Goal: Information Seeking & Learning: Learn about a topic

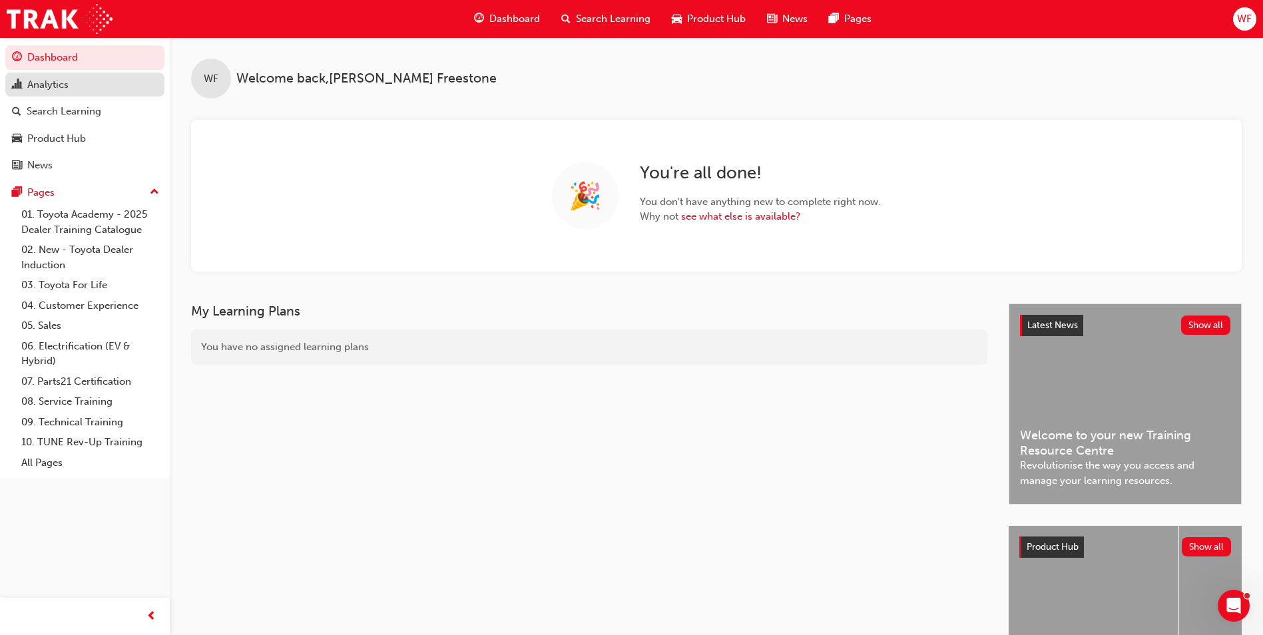
click at [49, 86] on div "Analytics" at bounding box center [47, 84] width 41 height 15
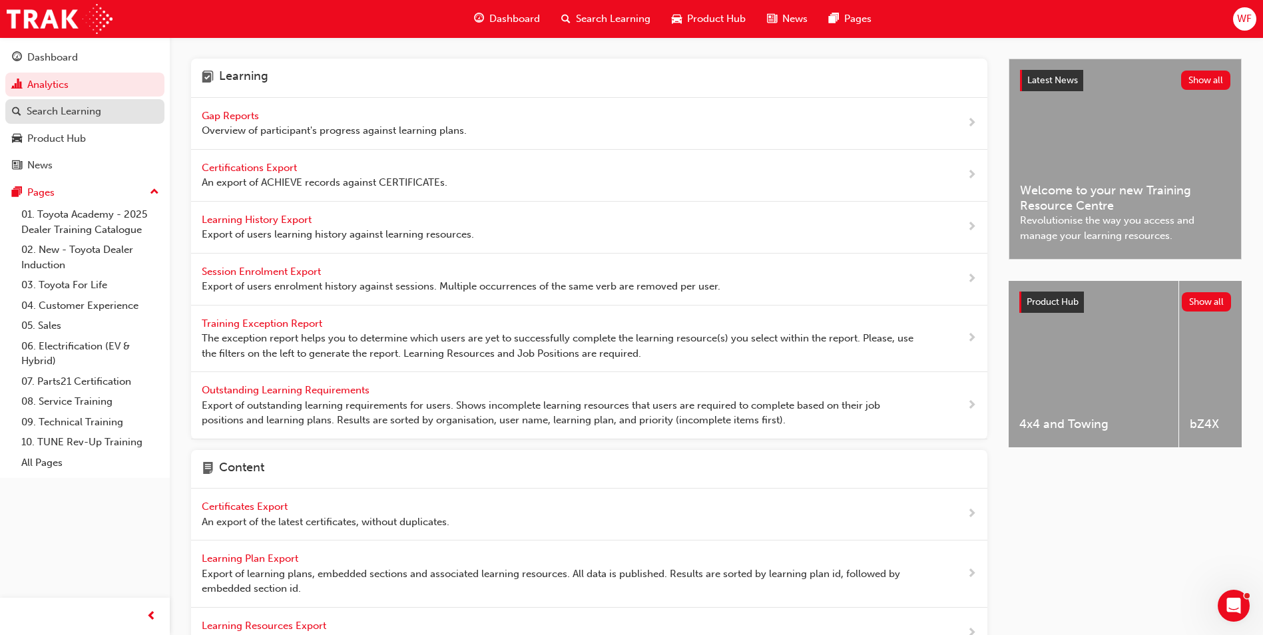
click at [56, 116] on div "Search Learning" at bounding box center [64, 111] width 75 height 15
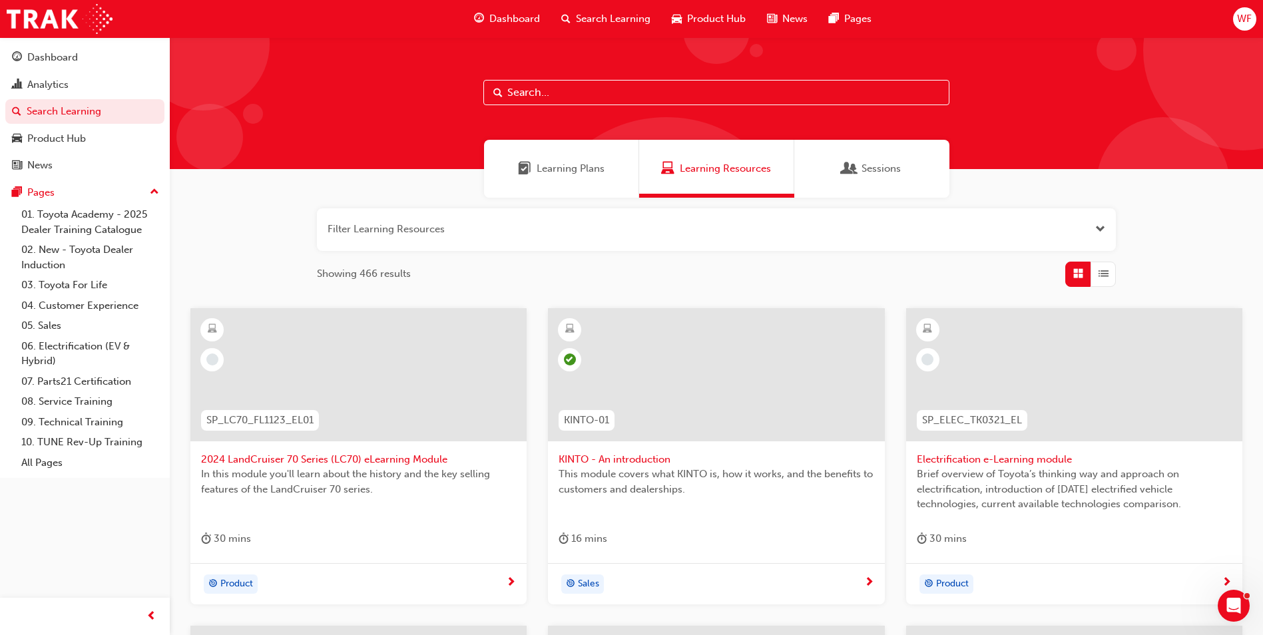
click at [868, 168] on span "Sessions" at bounding box center [881, 168] width 39 height 15
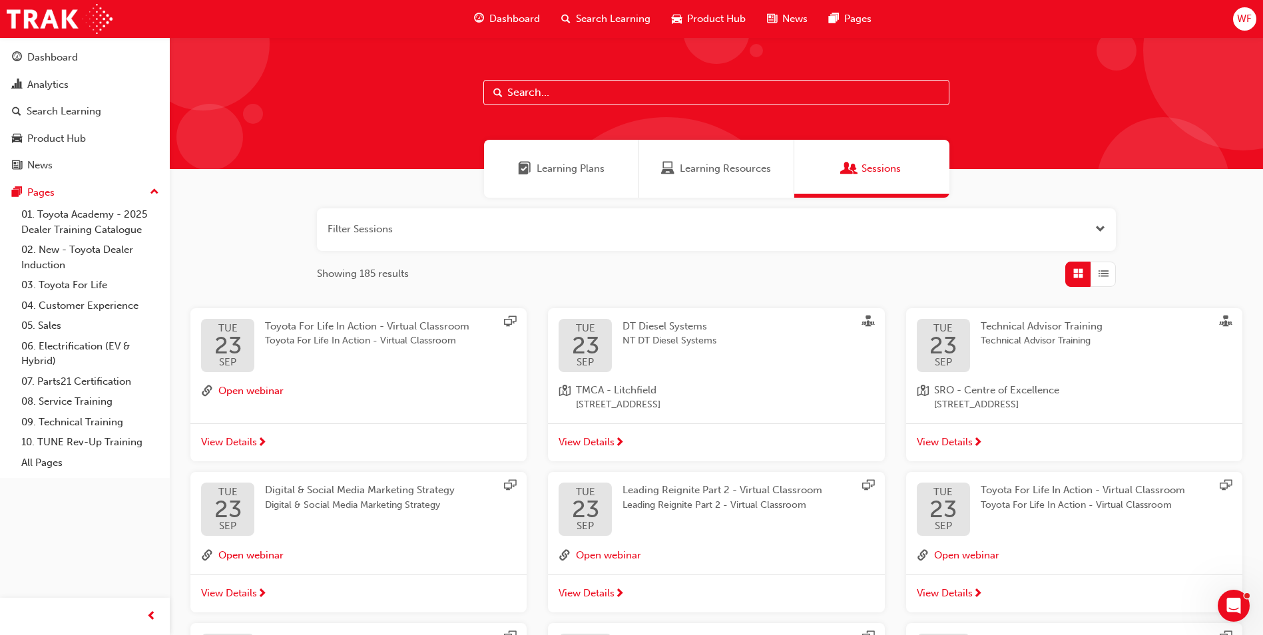
scroll to position [200, 0]
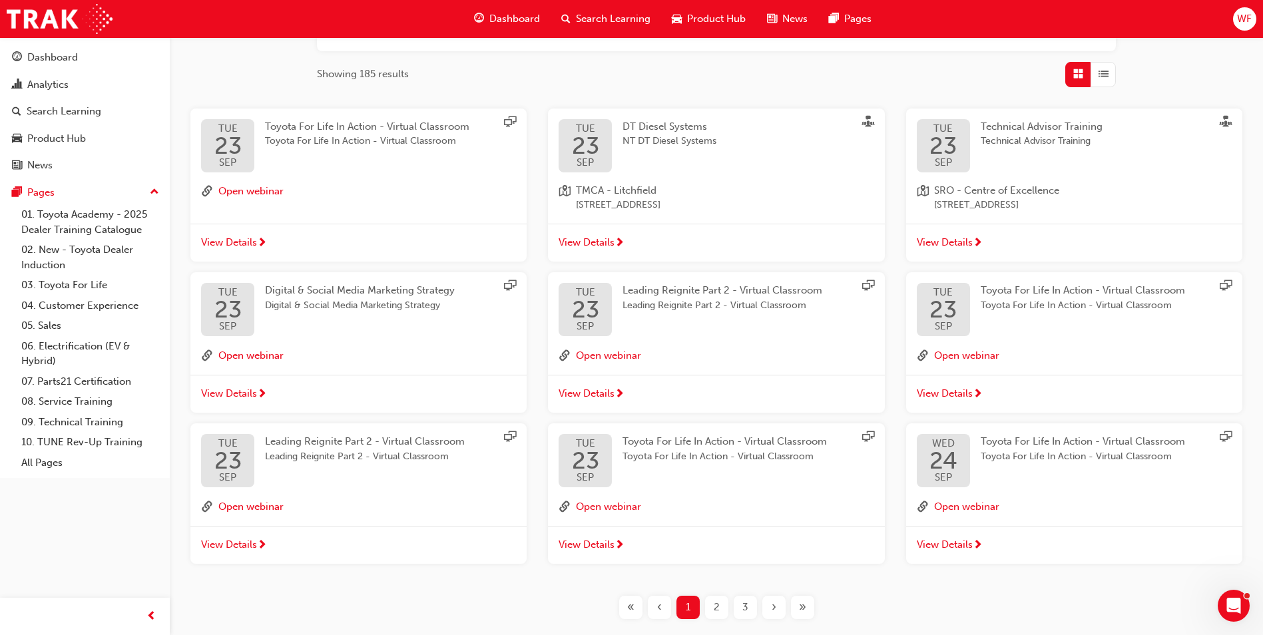
click at [715, 605] on span "2" at bounding box center [717, 607] width 6 height 15
click at [717, 609] on span "2" at bounding box center [717, 607] width 6 height 15
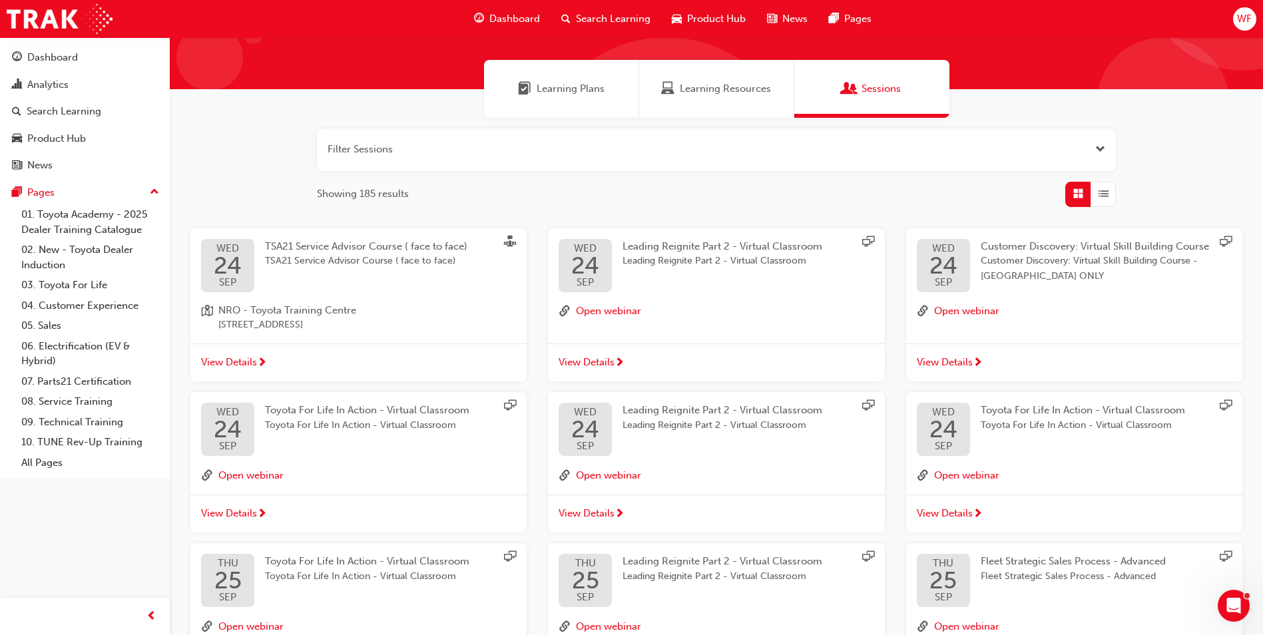
scroll to position [200, 0]
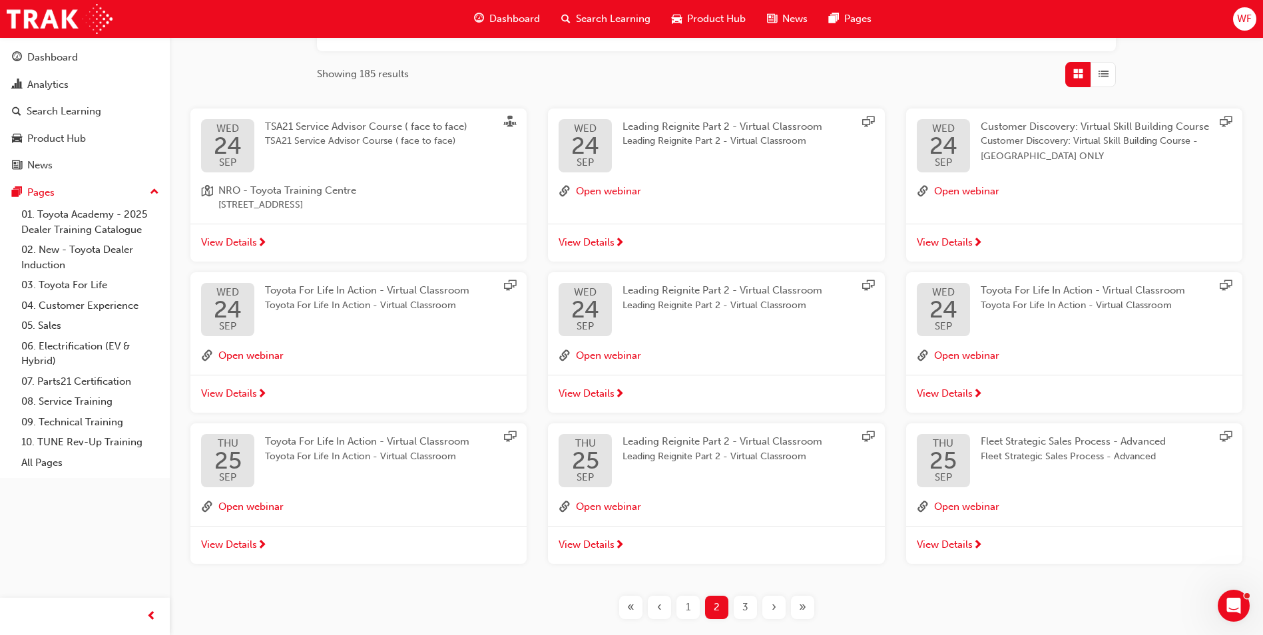
click at [747, 613] on span "3" at bounding box center [746, 607] width 6 height 15
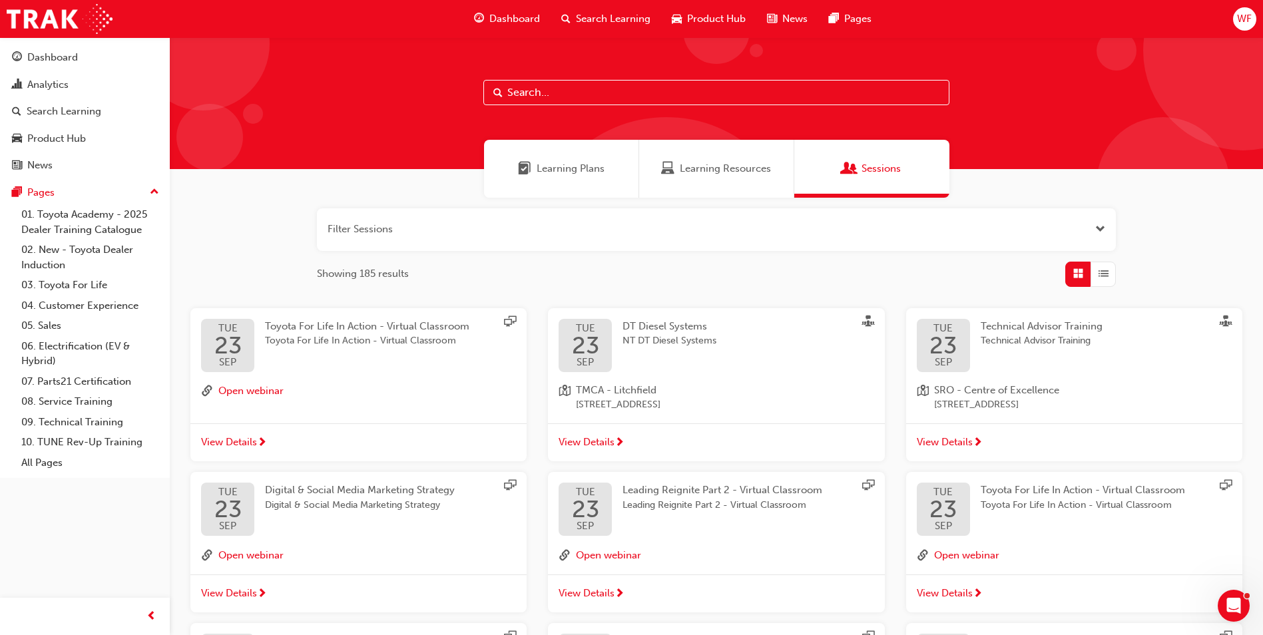
click at [397, 231] on button "button" at bounding box center [716, 229] width 799 height 43
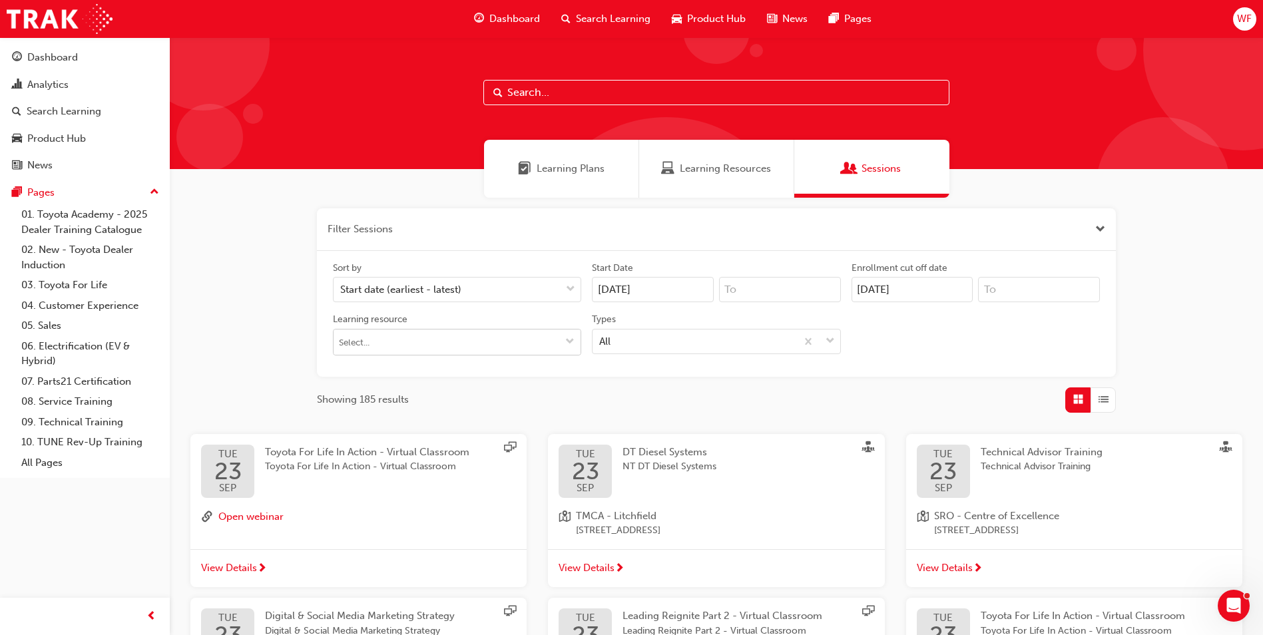
click at [569, 341] on span "down-icon" at bounding box center [569, 342] width 9 height 11
click at [442, 338] on input "Learning resource No results, type at least 1 character of title or code" at bounding box center [457, 342] width 247 height 25
click at [428, 223] on button "button" at bounding box center [716, 229] width 799 height 43
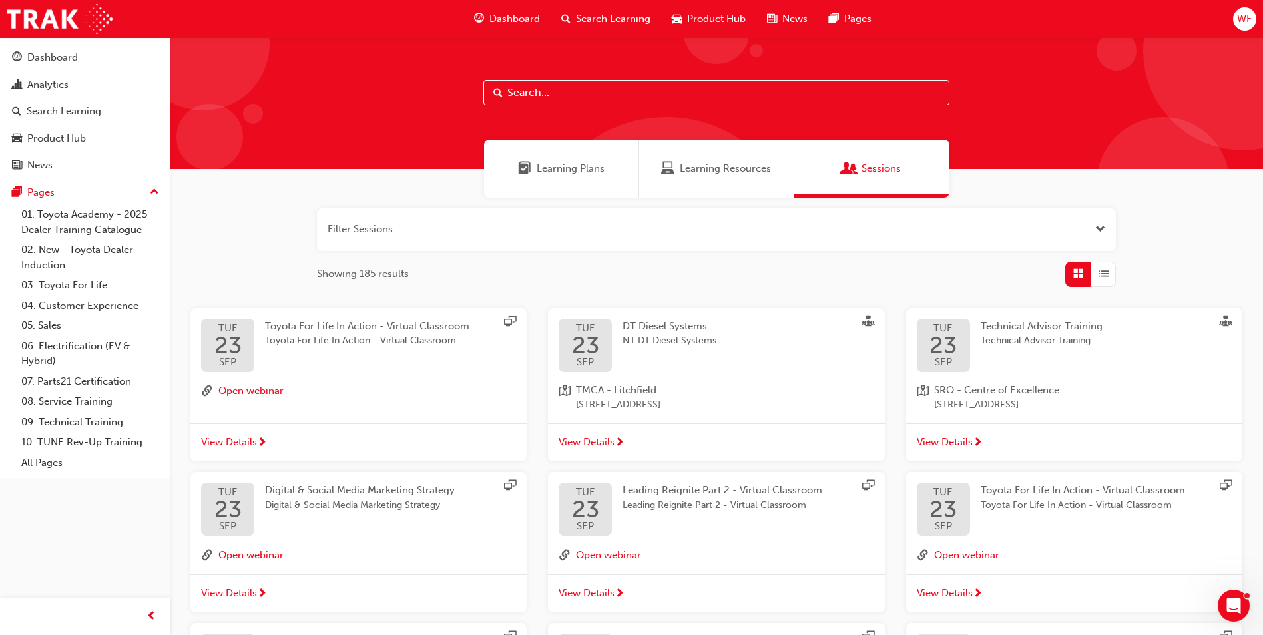
click at [1100, 270] on span "List" at bounding box center [1104, 273] width 10 height 15
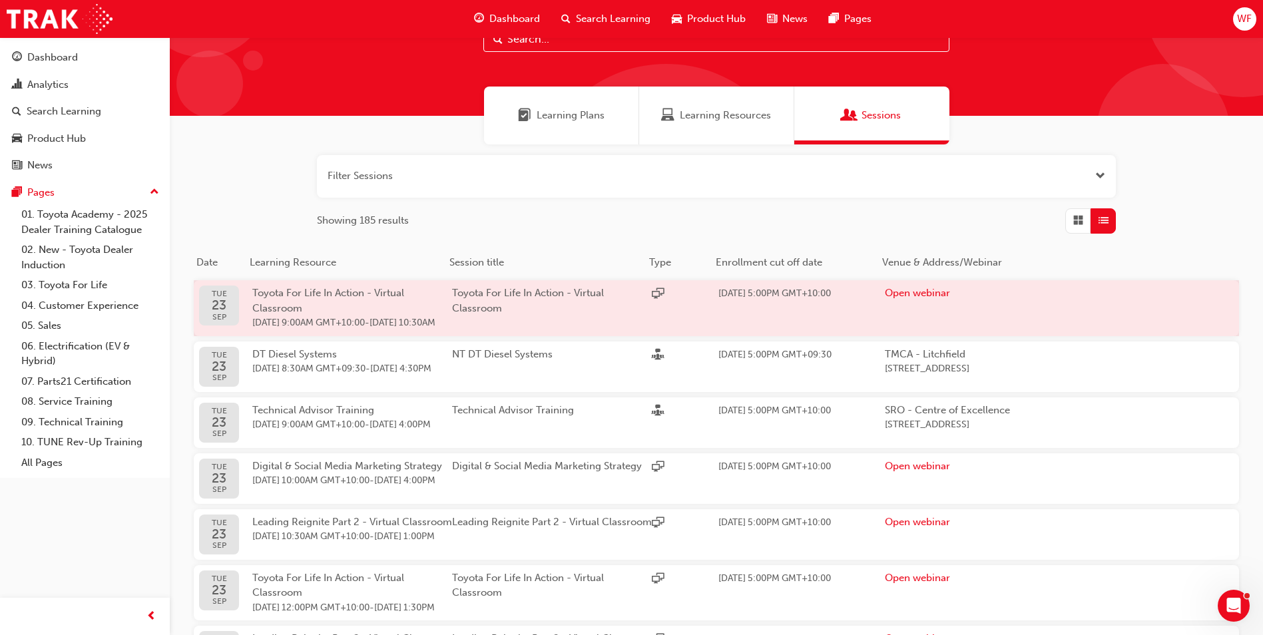
scroll to position [438, 0]
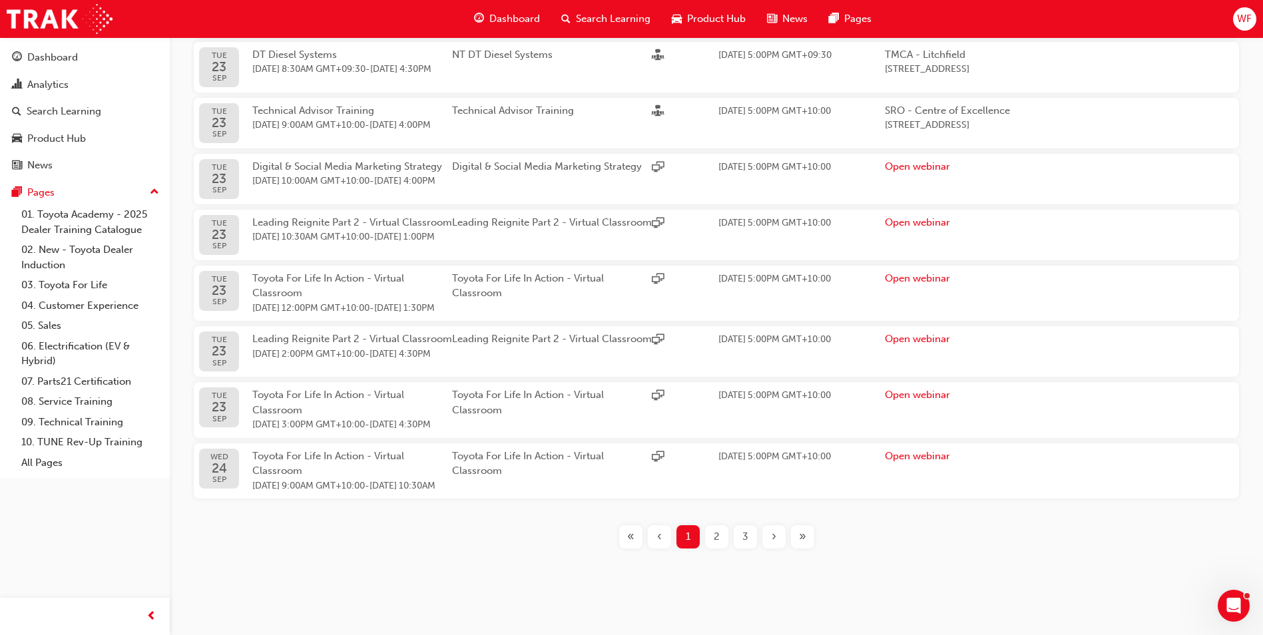
click at [751, 535] on div "3" at bounding box center [745, 536] width 23 height 23
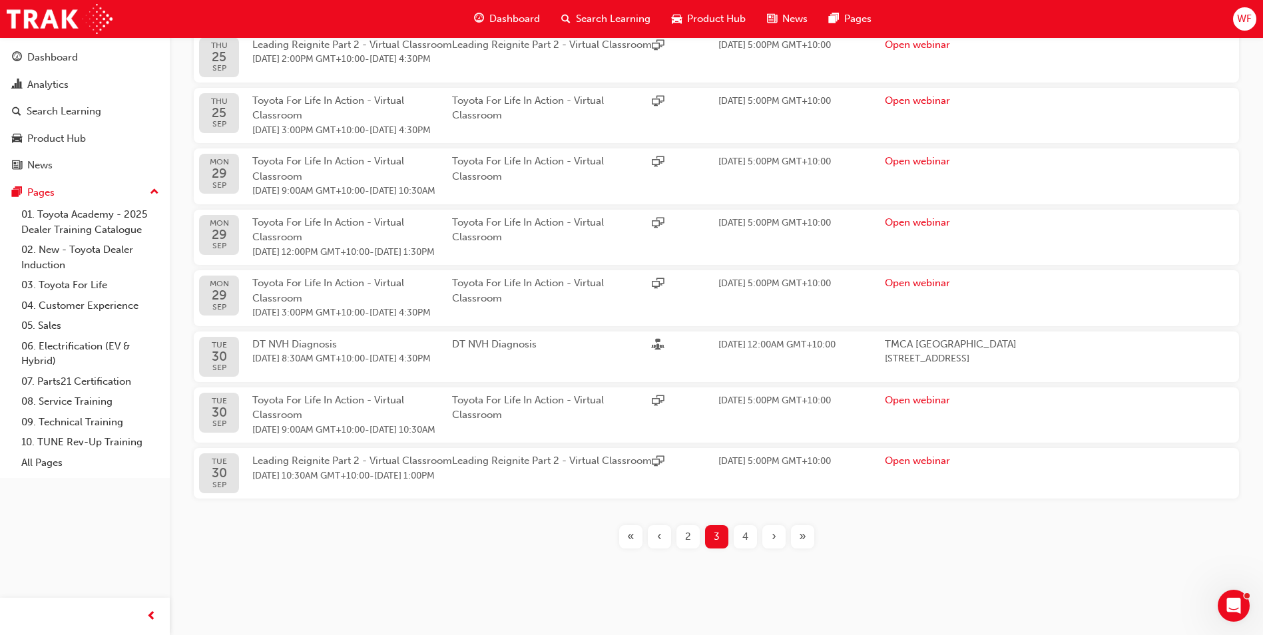
click at [748, 545] on span "4" at bounding box center [746, 536] width 6 height 15
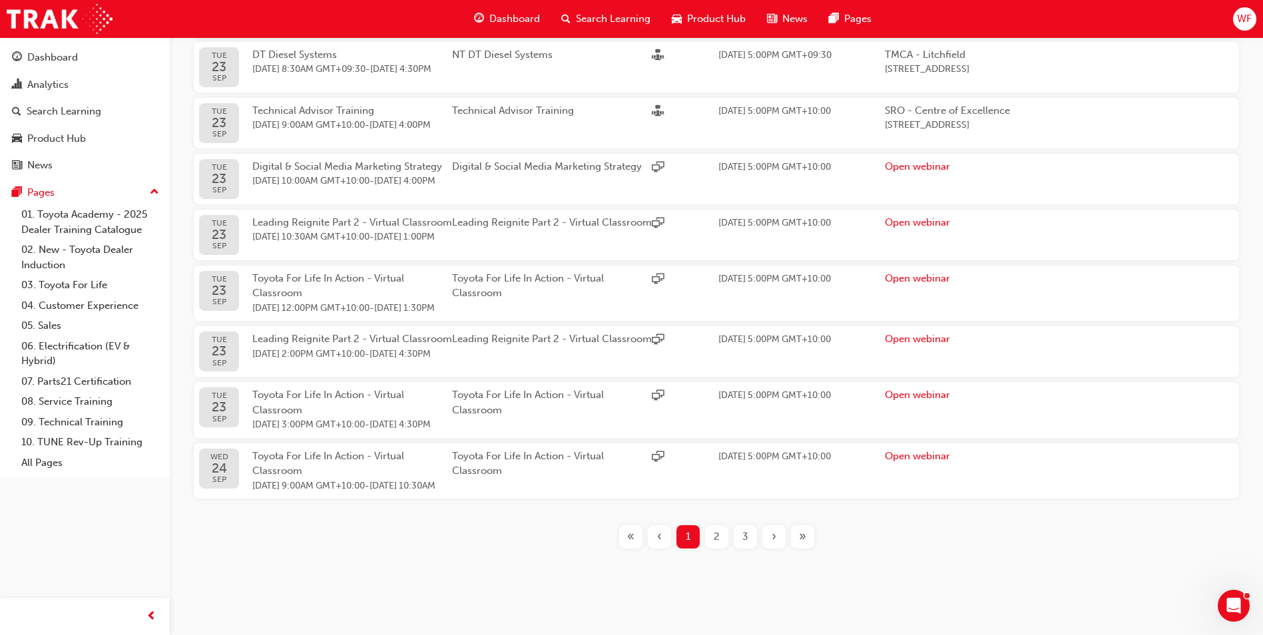
click at [778, 541] on div "›" at bounding box center [773, 536] width 23 height 23
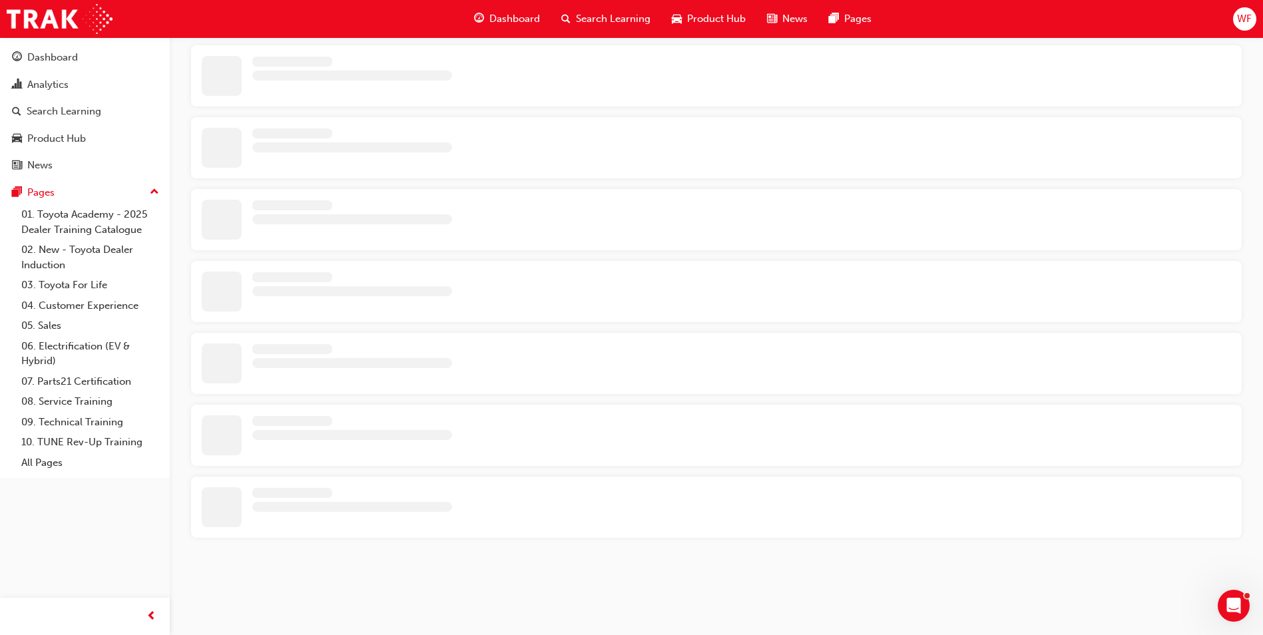
scroll to position [438, 0]
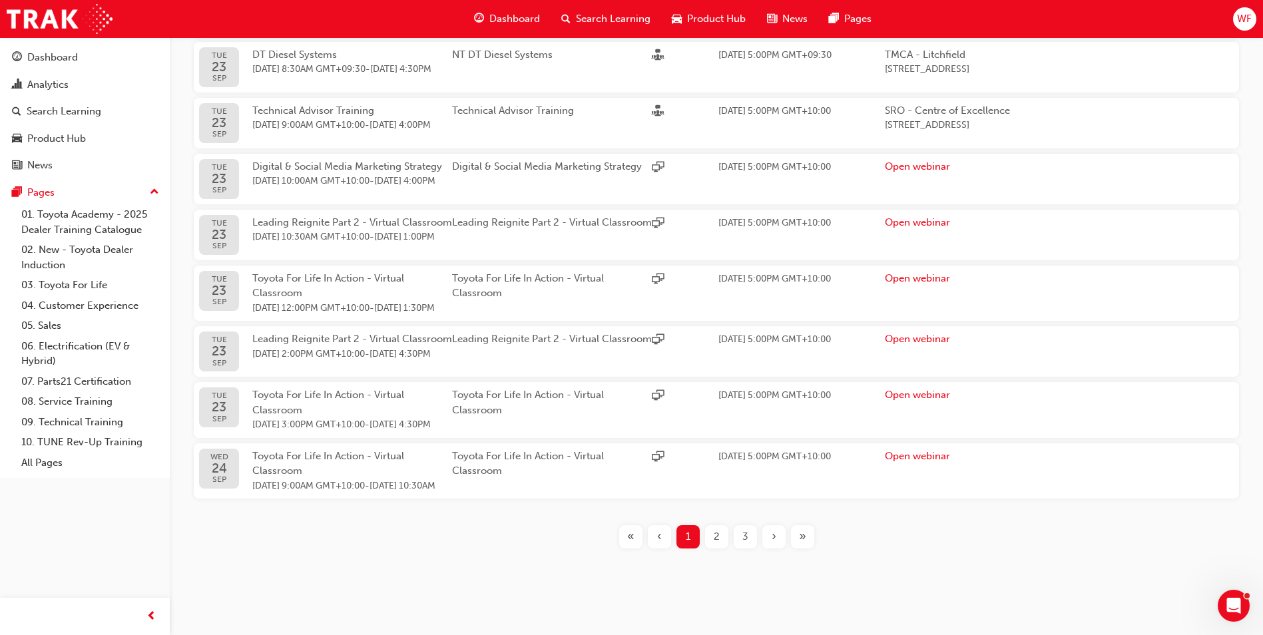
click at [796, 541] on div "»" at bounding box center [802, 536] width 23 height 23
click at [800, 541] on span "»" at bounding box center [802, 536] width 7 height 15
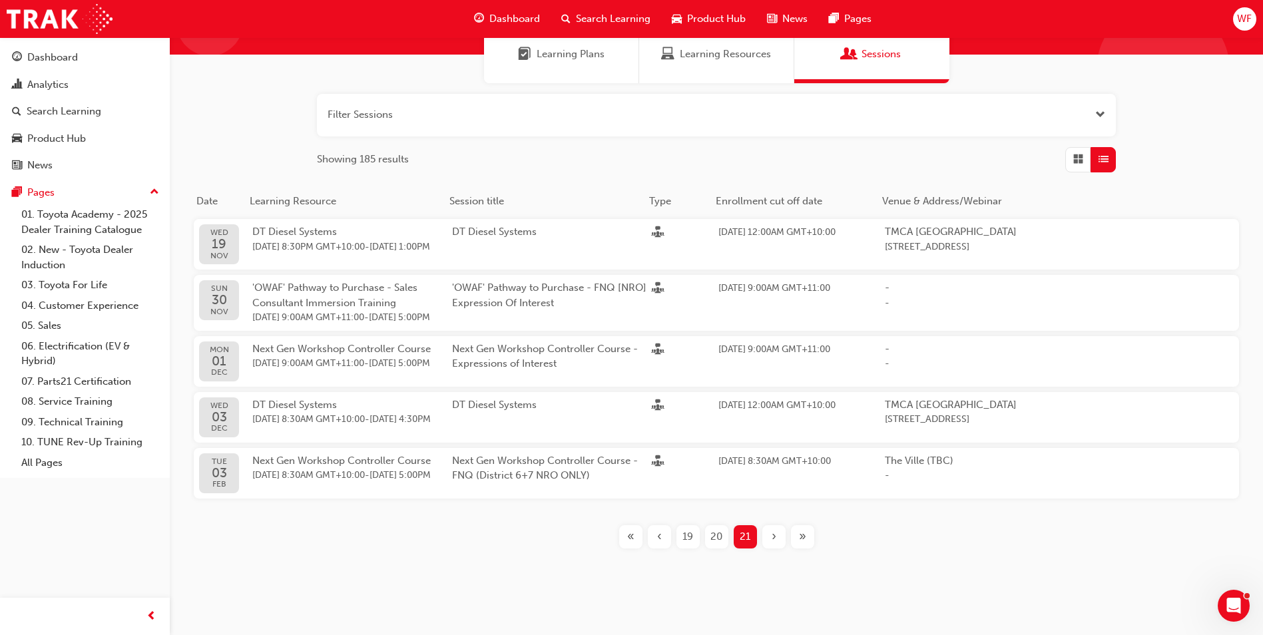
scroll to position [149, 0]
click at [657, 539] on span "‹" at bounding box center [659, 536] width 5 height 15
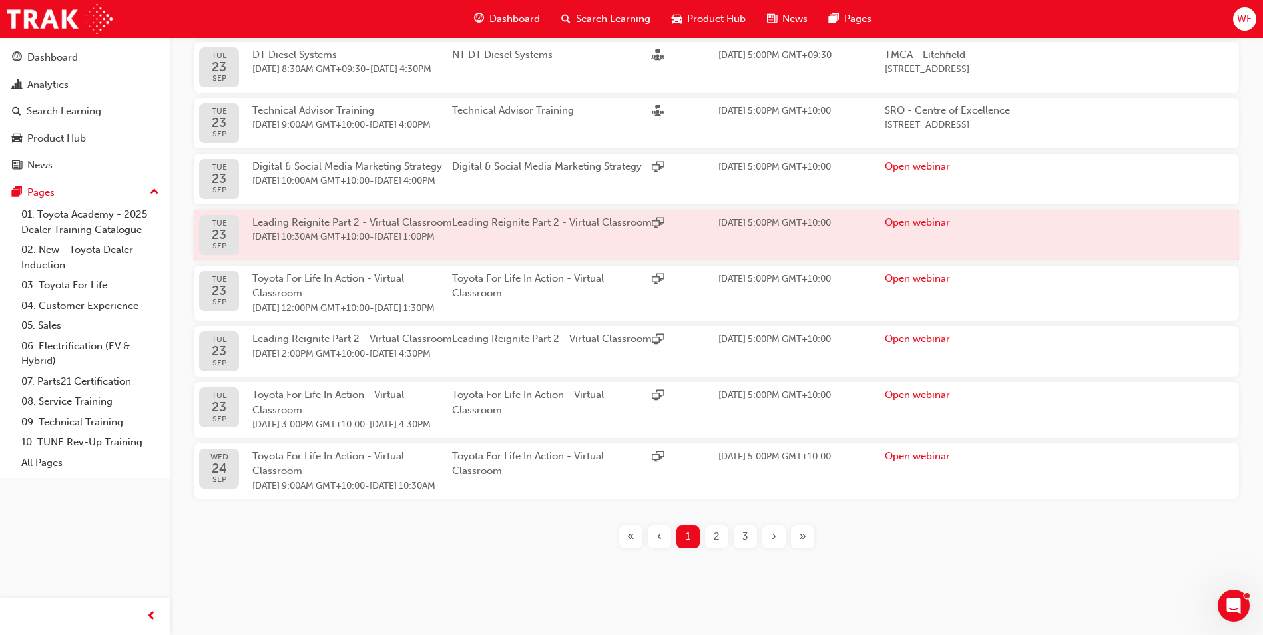
scroll to position [438, 0]
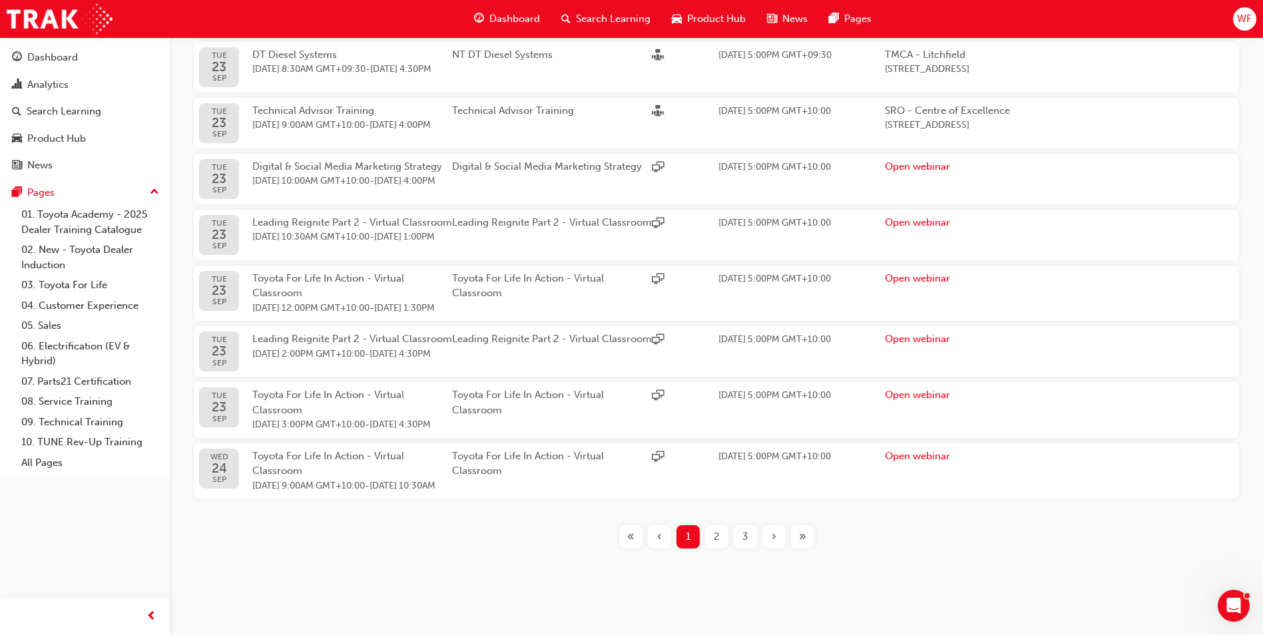
click at [717, 532] on span "2" at bounding box center [717, 536] width 6 height 15
click at [774, 537] on span "›" at bounding box center [774, 536] width 5 height 15
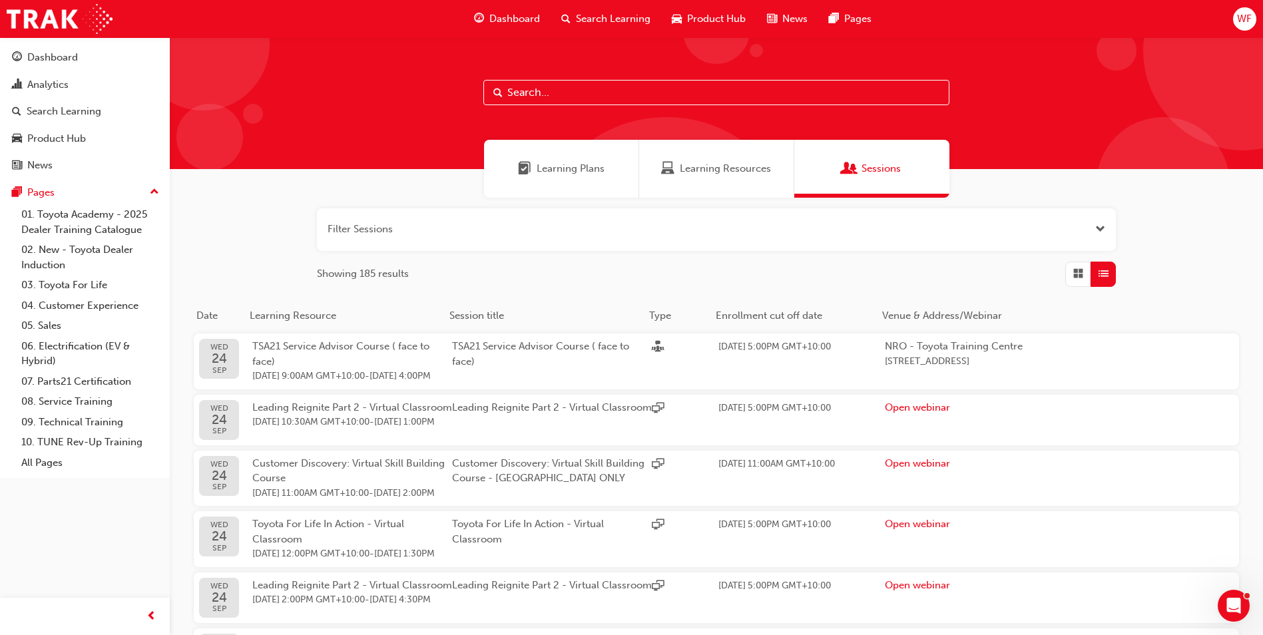
click at [428, 230] on button "button" at bounding box center [716, 229] width 799 height 43
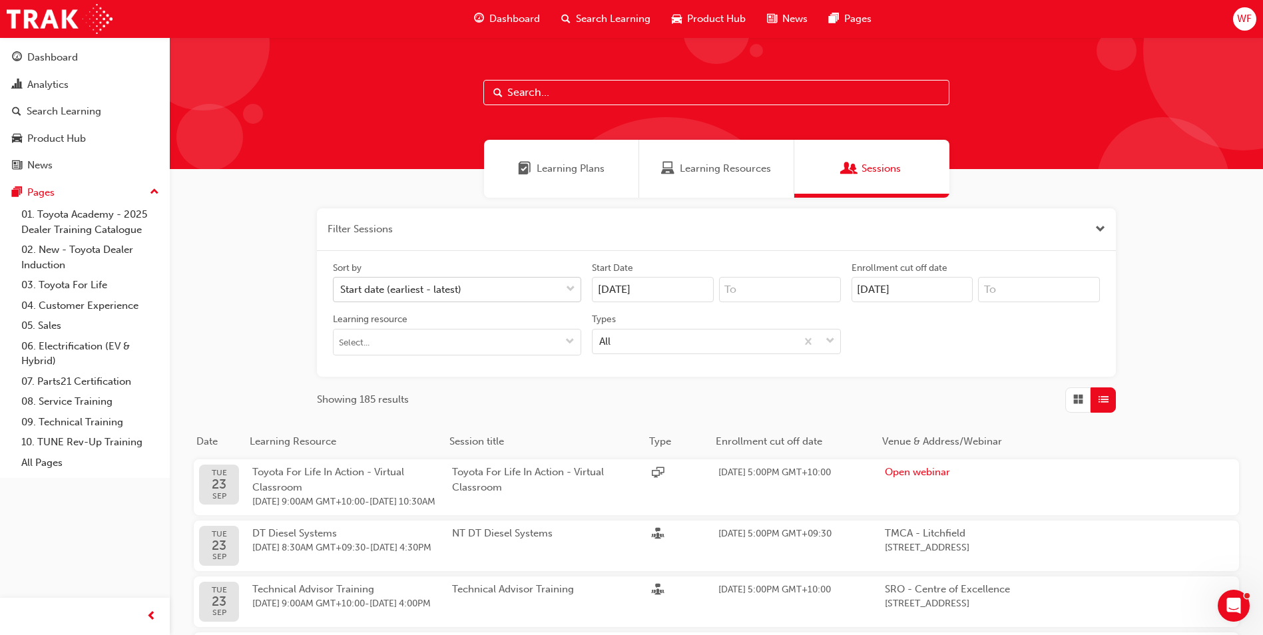
click at [571, 292] on span "down-icon" at bounding box center [570, 289] width 9 height 17
click at [342, 292] on input "Sort by Start date (earliest - latest)" at bounding box center [340, 289] width 1 height 11
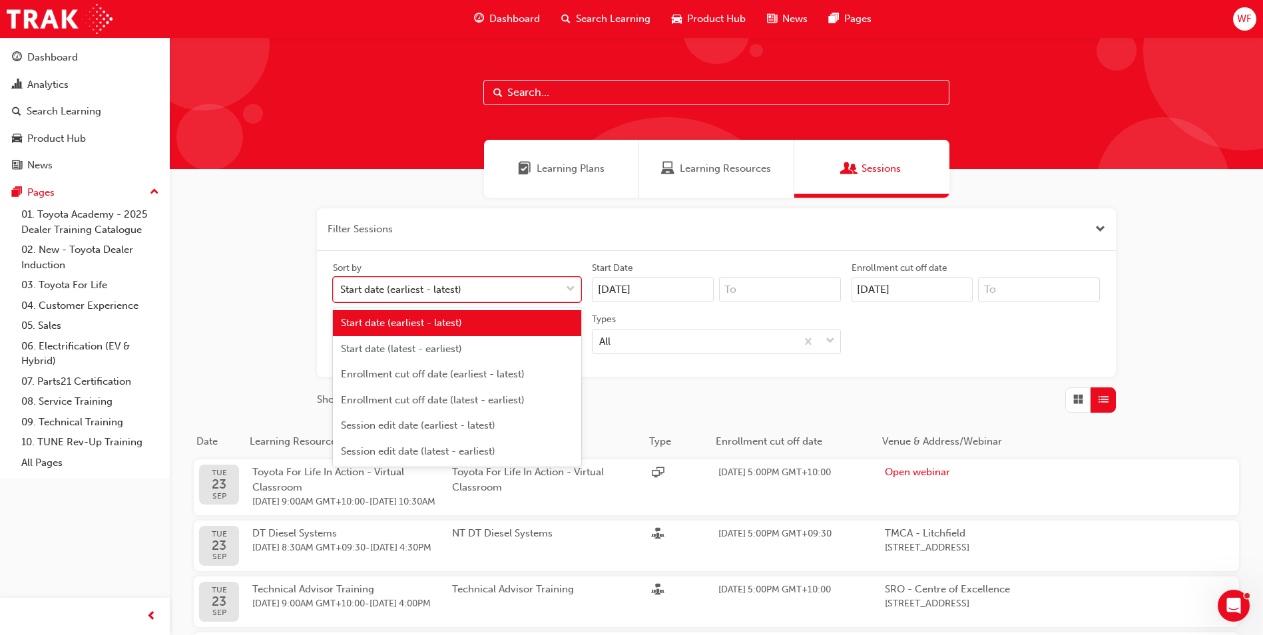
click at [571, 292] on span "down-icon" at bounding box center [570, 289] width 9 height 17
click at [342, 292] on input "Sort by option Start date (earliest - latest) focused, 1 of 6. 6 results availa…" at bounding box center [340, 289] width 1 height 11
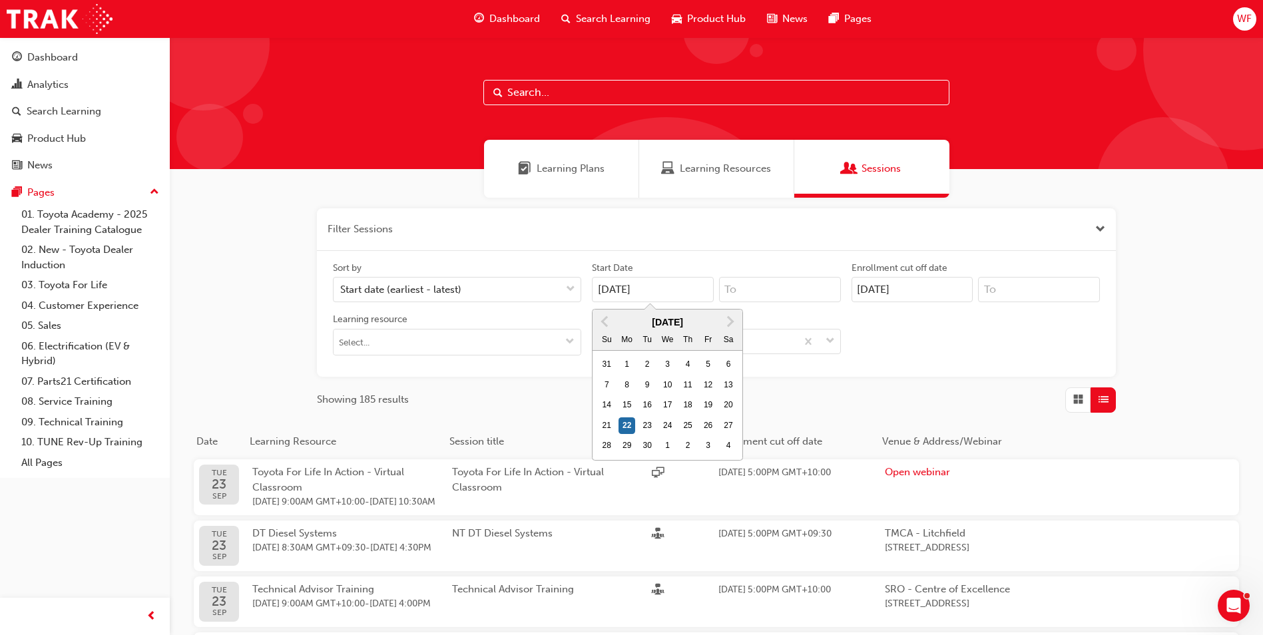
click at [707, 287] on input "[DATE]" at bounding box center [653, 289] width 122 height 25
drag, startPoint x: 659, startPoint y: 286, endPoint x: 571, endPoint y: 283, distance: 88.6
click at [571, 283] on div "Sort by Start date (earliest - latest) Start Date [DATE] Previous Month Next Mo…" at bounding box center [717, 314] width 778 height 105
click at [729, 317] on span "Next Month" at bounding box center [729, 321] width 0 height 15
click at [642, 404] on div "14" at bounding box center [647, 405] width 17 height 17
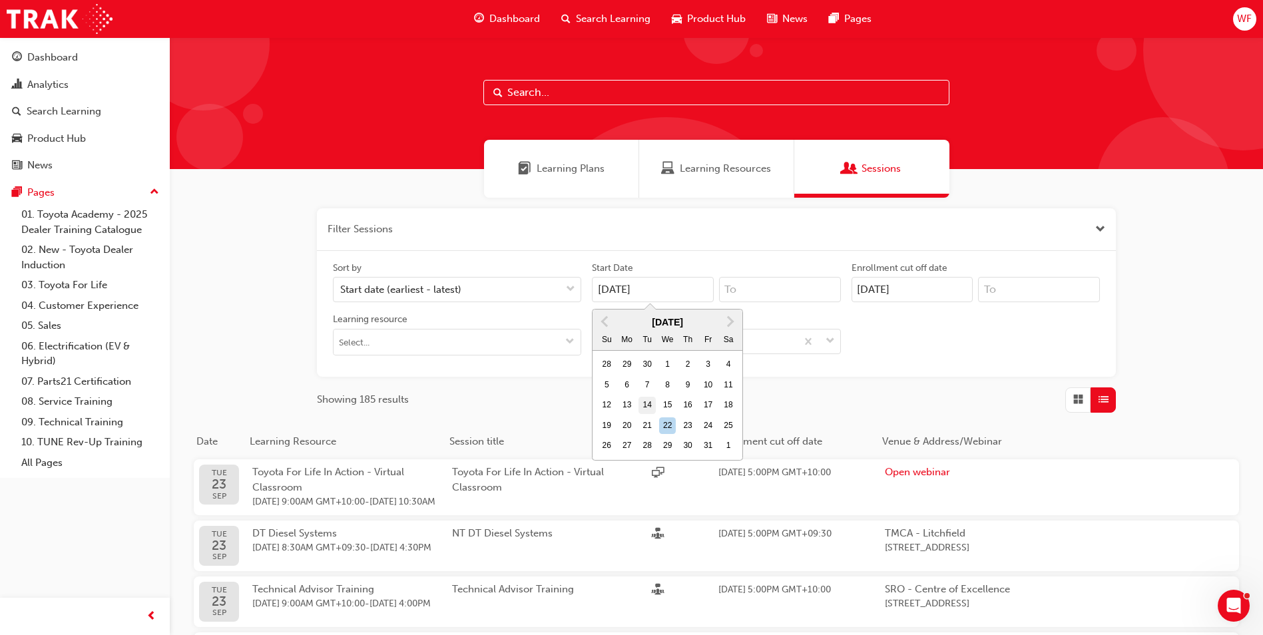
click at [642, 302] on input "[DATE]" at bounding box center [653, 289] width 122 height 25
type input "[DATE]"
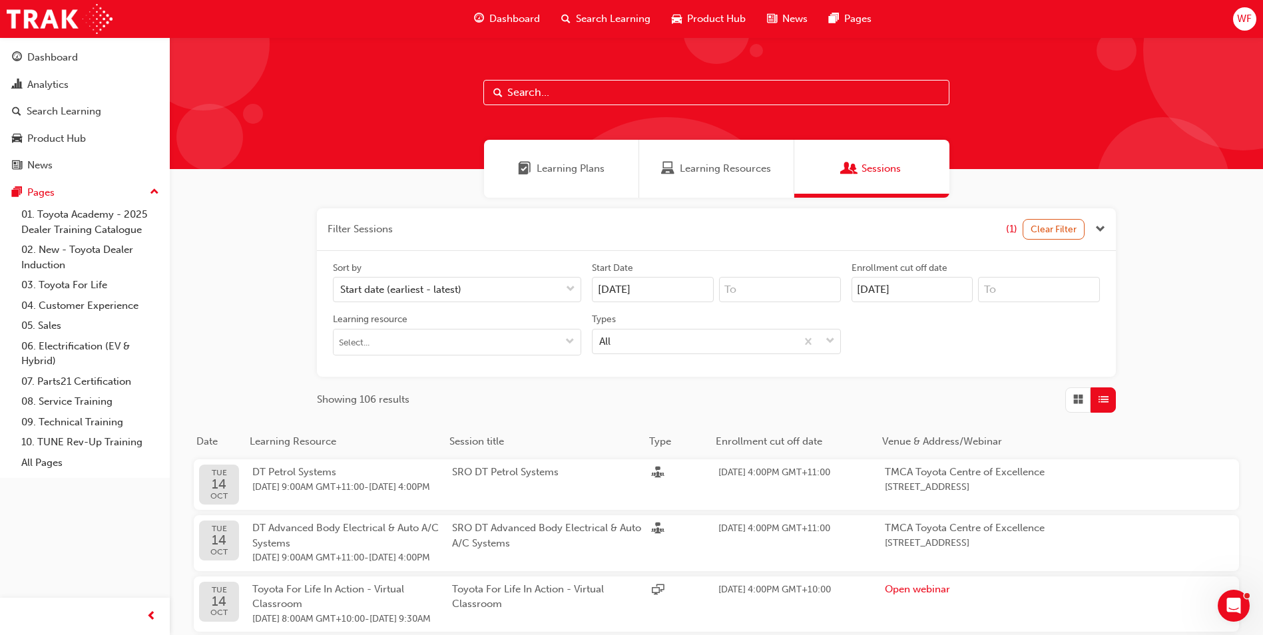
click at [248, 320] on div "Filter Sessions (1) Clear Filter Sort by Start date (earliest - latest) Start D…" at bounding box center [716, 628] width 1093 height 861
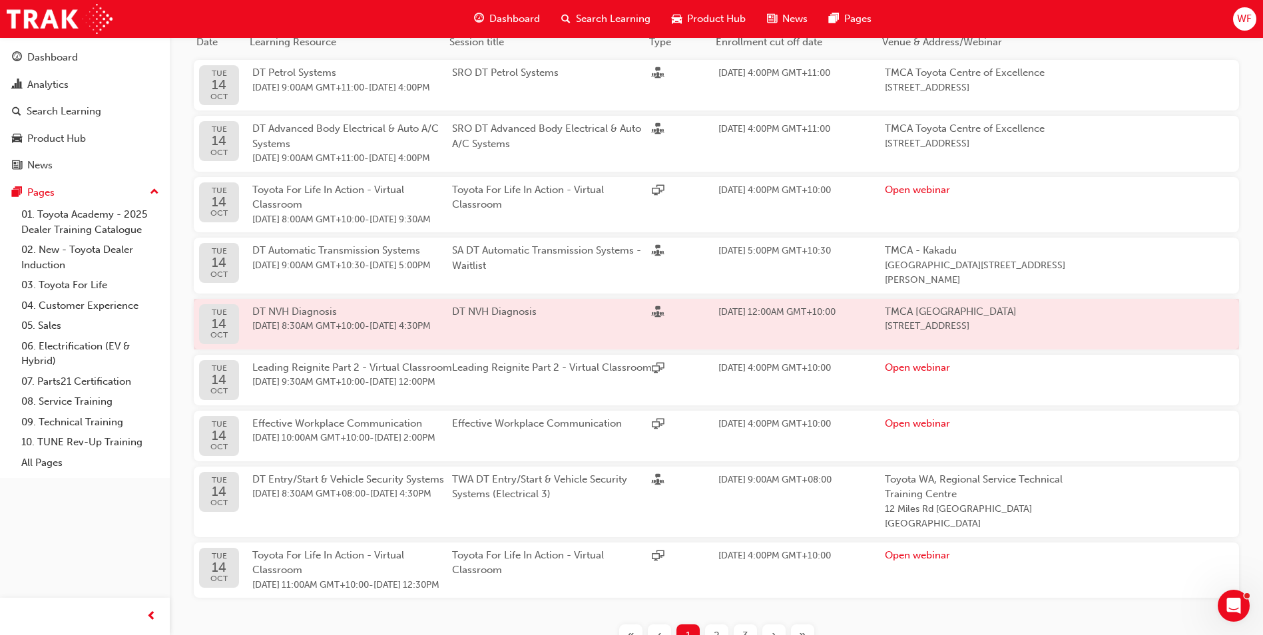
scroll to position [549, 0]
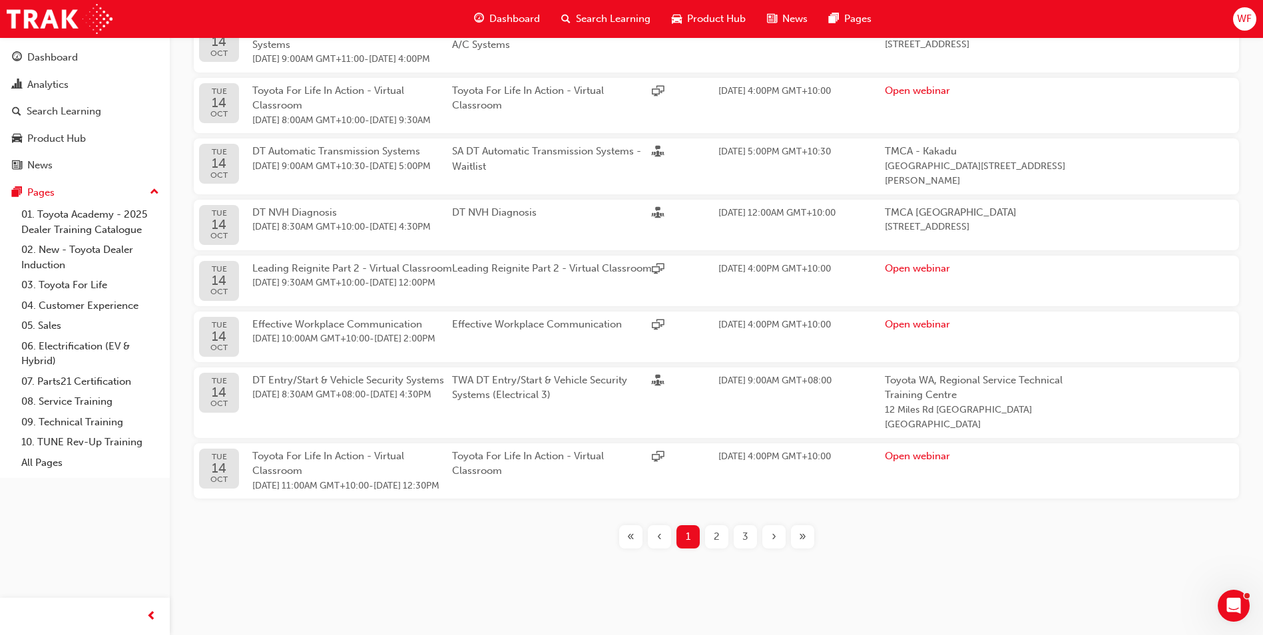
click at [765, 540] on div "›" at bounding box center [773, 536] width 23 height 23
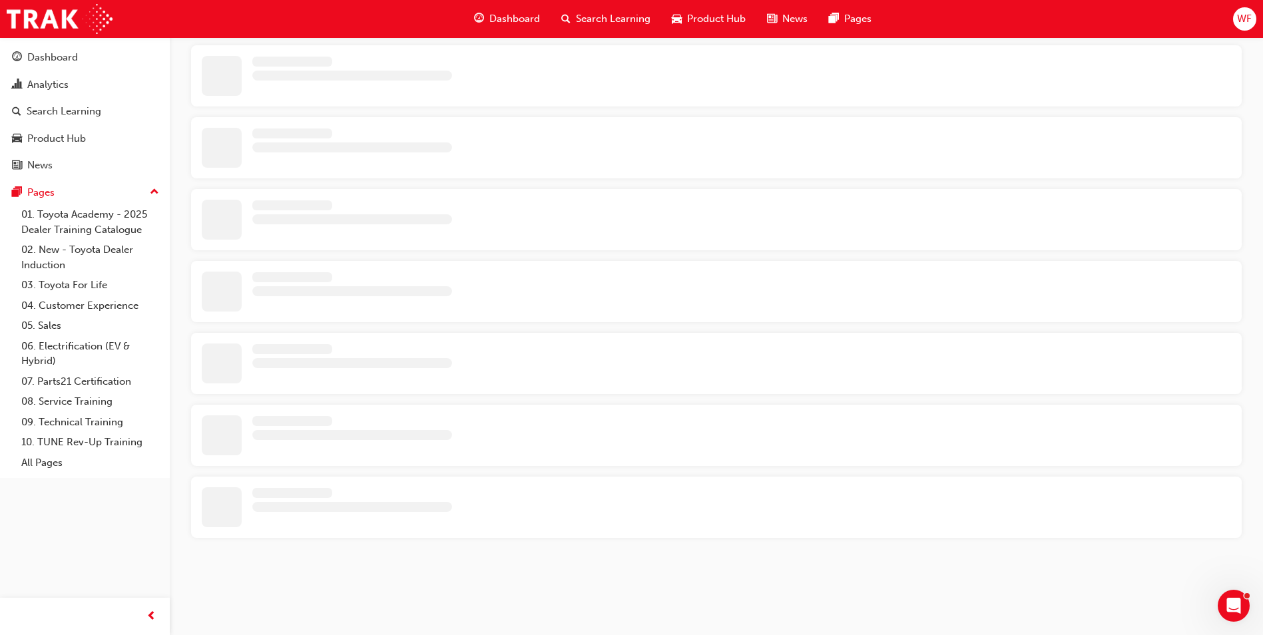
scroll to position [549, 0]
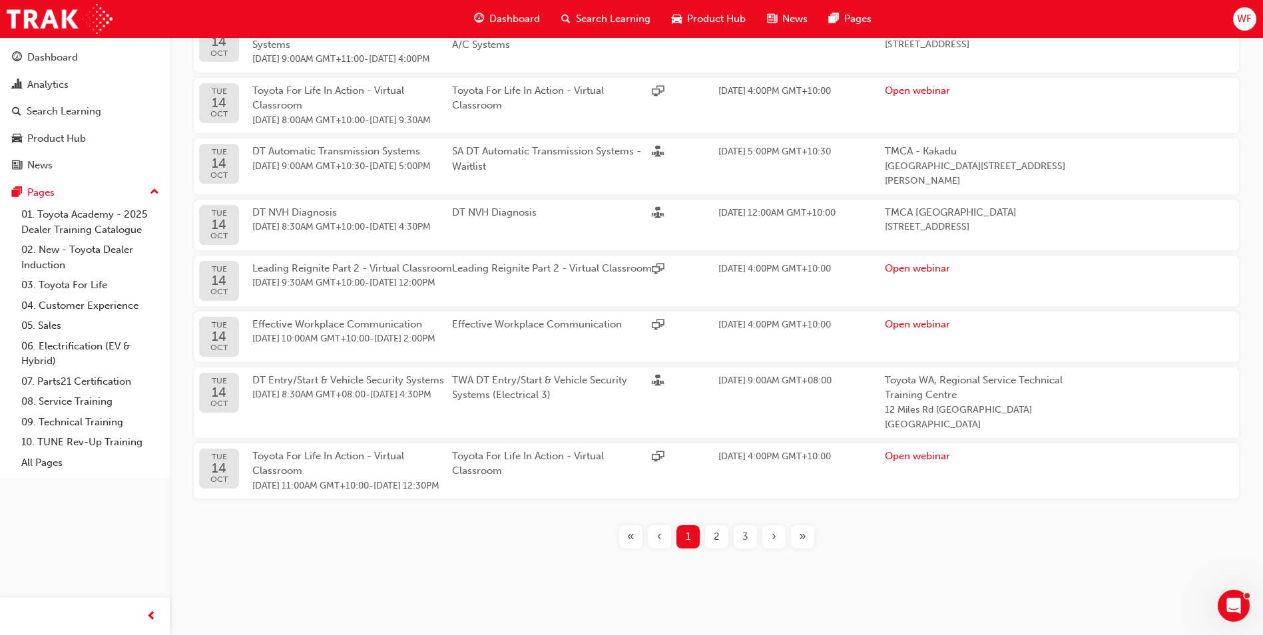
click at [715, 534] on span "2" at bounding box center [717, 536] width 6 height 15
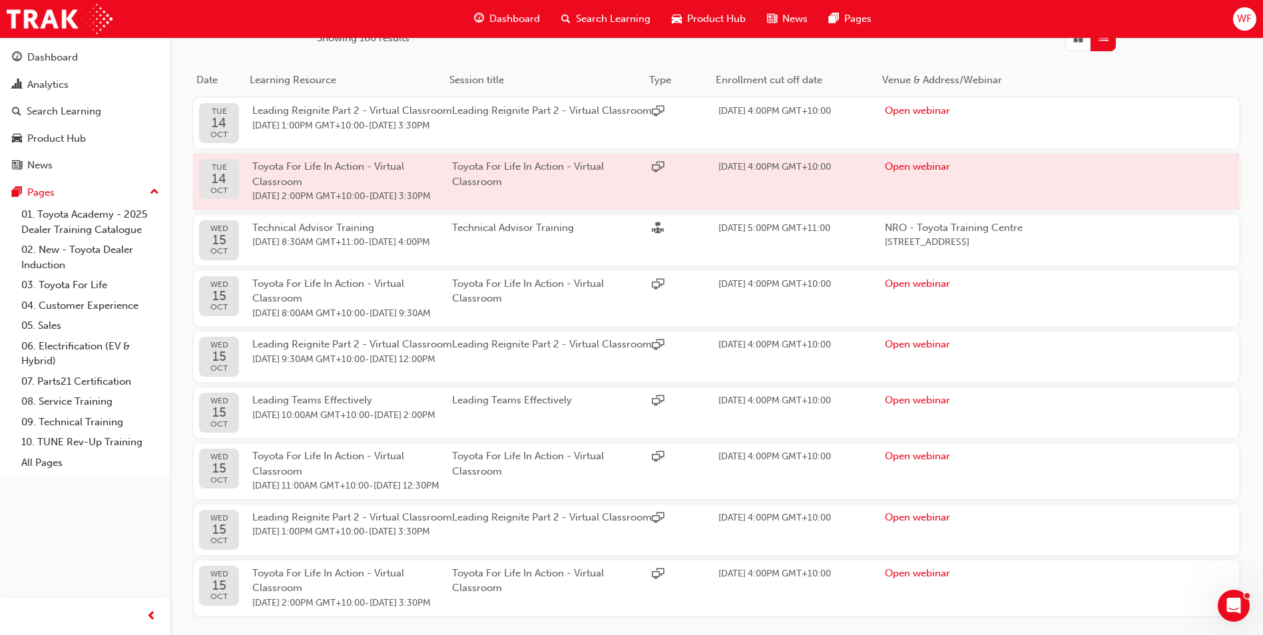
scroll to position [349, 0]
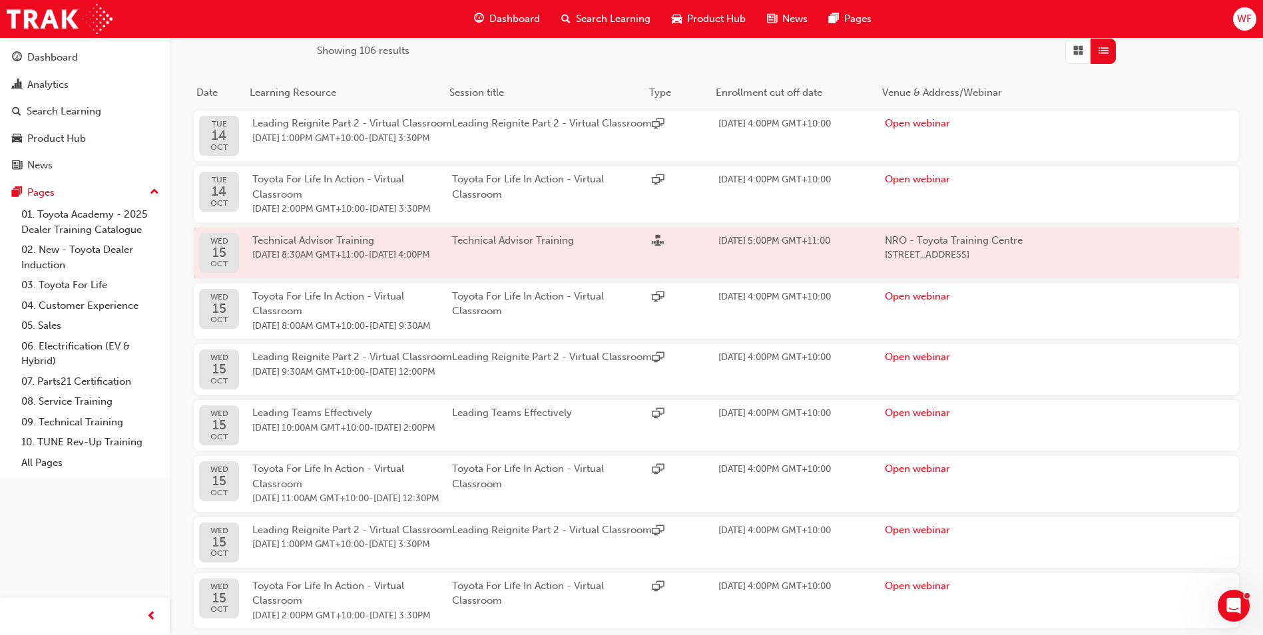
click at [345, 246] on span "Technical Advisor Training" at bounding box center [313, 240] width 122 height 12
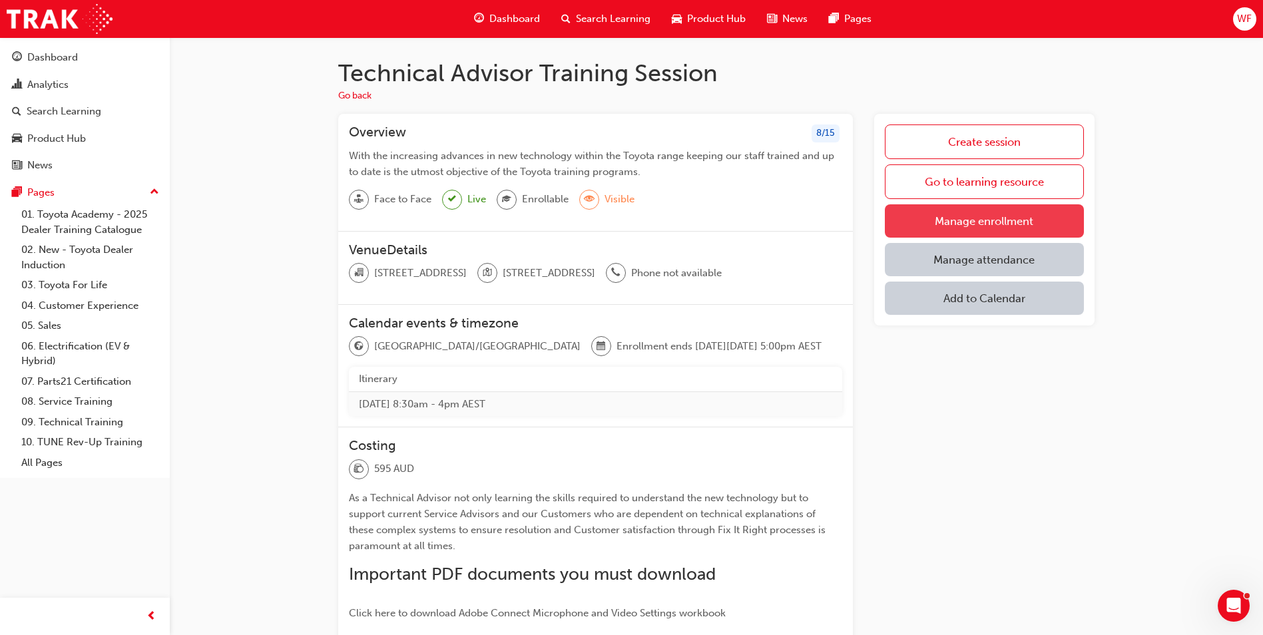
click at [985, 216] on link "Manage enrollment" at bounding box center [984, 220] width 199 height 33
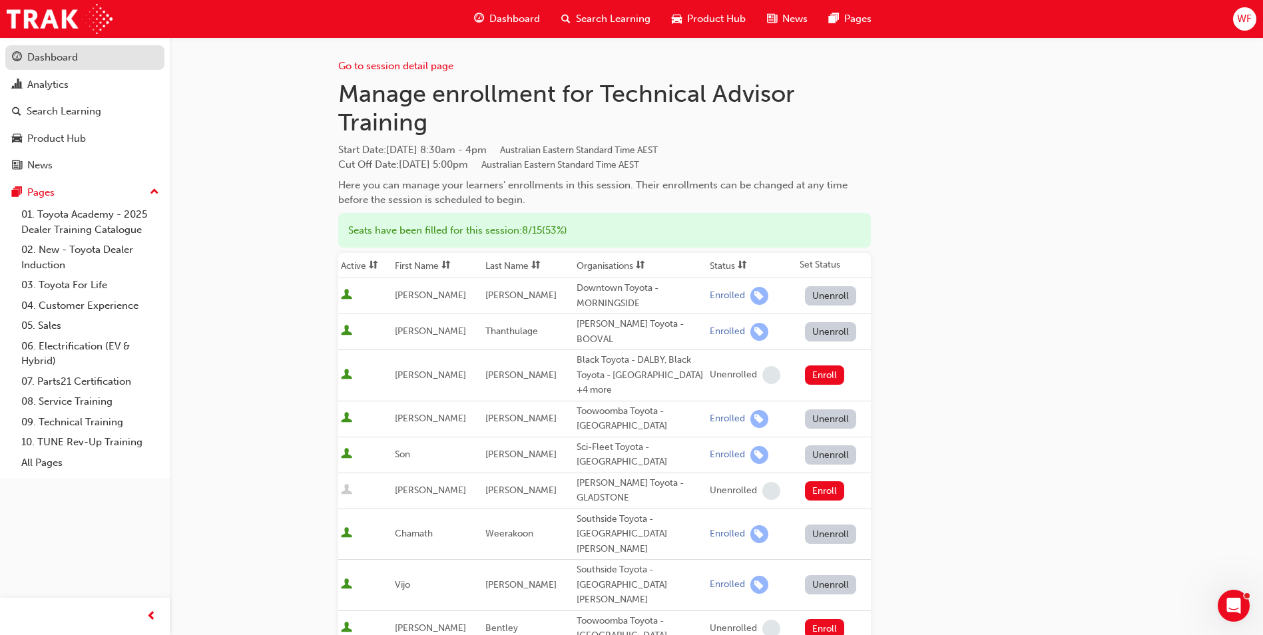
click at [42, 63] on div "Dashboard" at bounding box center [52, 57] width 51 height 15
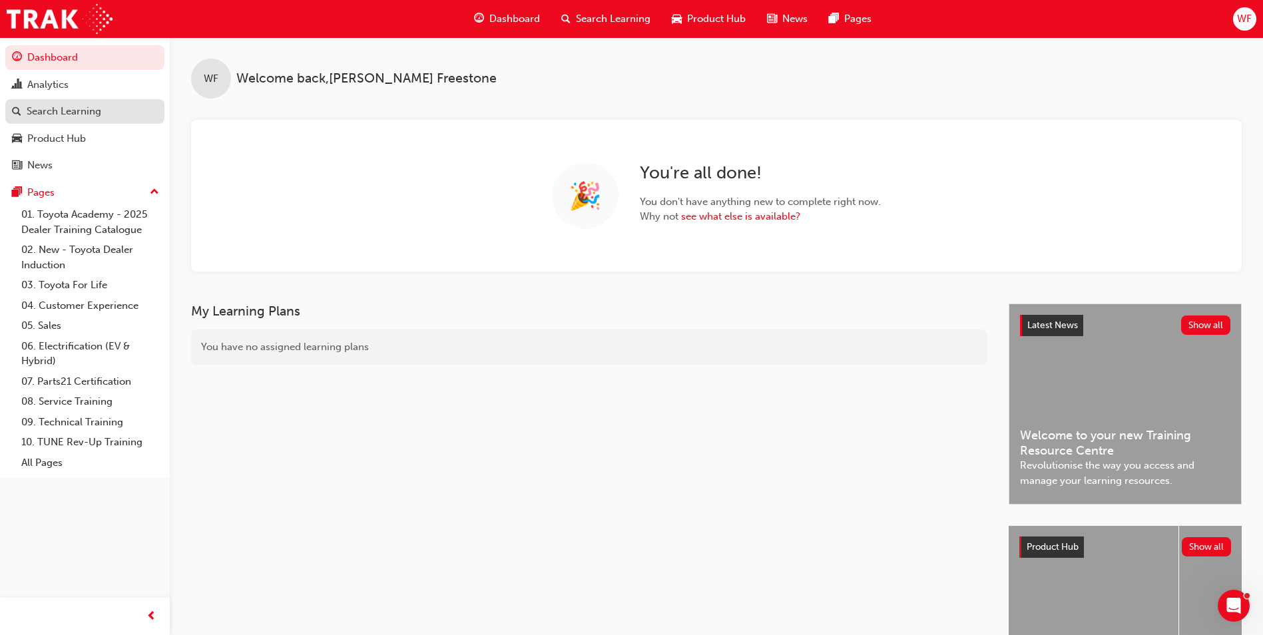
click at [52, 109] on div "Search Learning" at bounding box center [64, 111] width 75 height 15
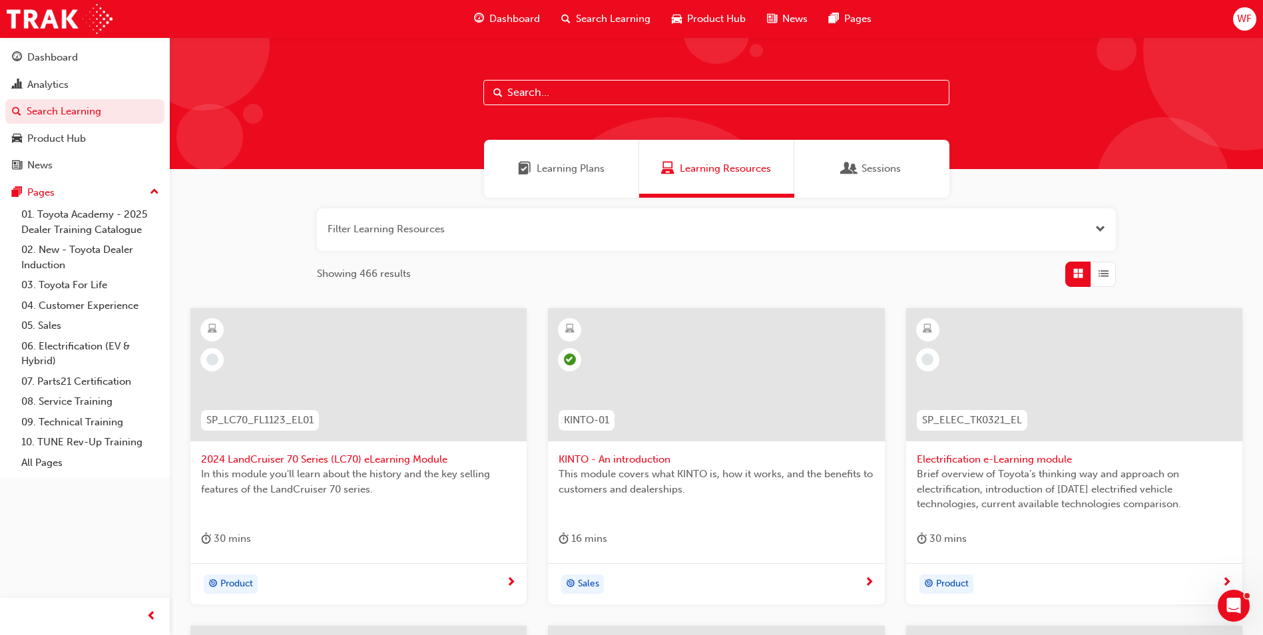
click at [880, 176] on div "Sessions" at bounding box center [871, 169] width 155 height 58
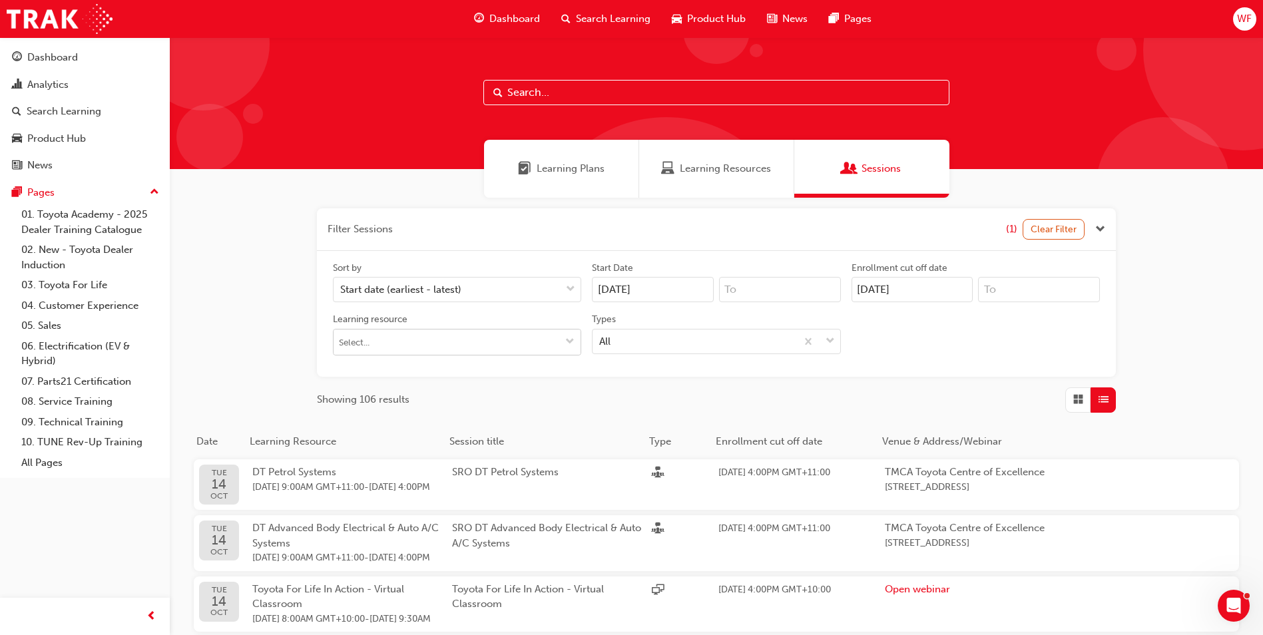
click at [574, 342] on span "down-icon" at bounding box center [569, 342] width 9 height 11
click at [437, 348] on input "Learning resource No results, type at least 1 character of title or code" at bounding box center [457, 342] width 247 height 25
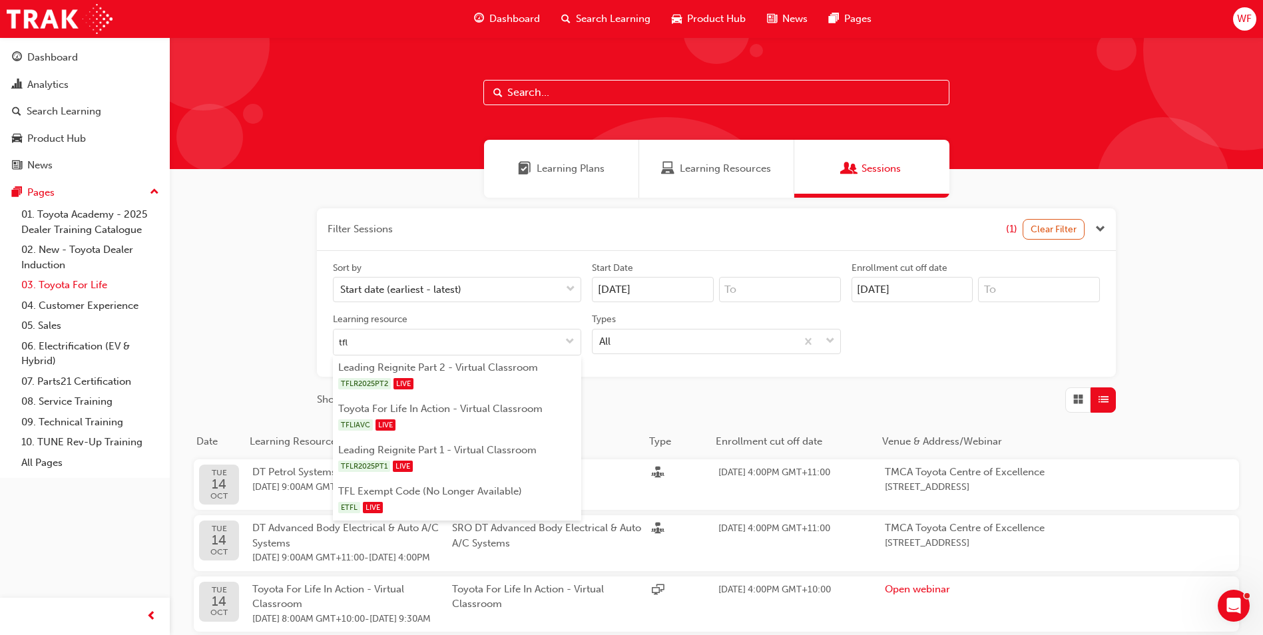
type input "tfl"
click at [53, 288] on link "03. Toyota For Life" at bounding box center [90, 285] width 149 height 21
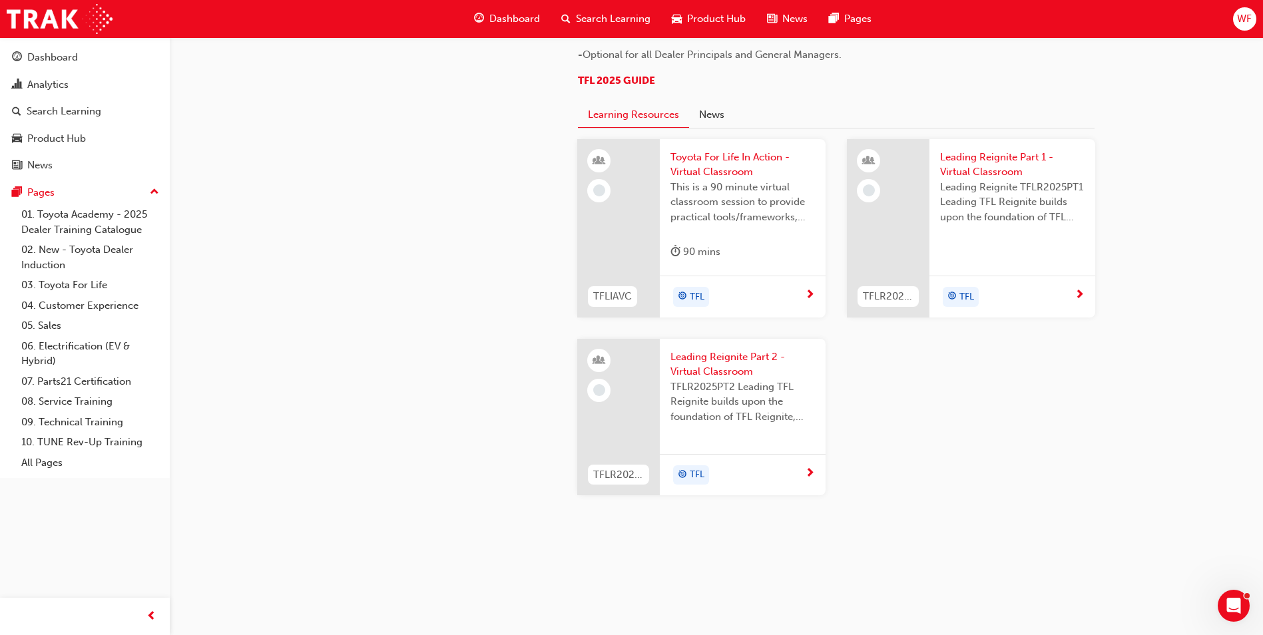
scroll to position [1389, 0]
click at [711, 160] on span "Toyota For Life In Action - Virtual Classroom" at bounding box center [743, 165] width 145 height 30
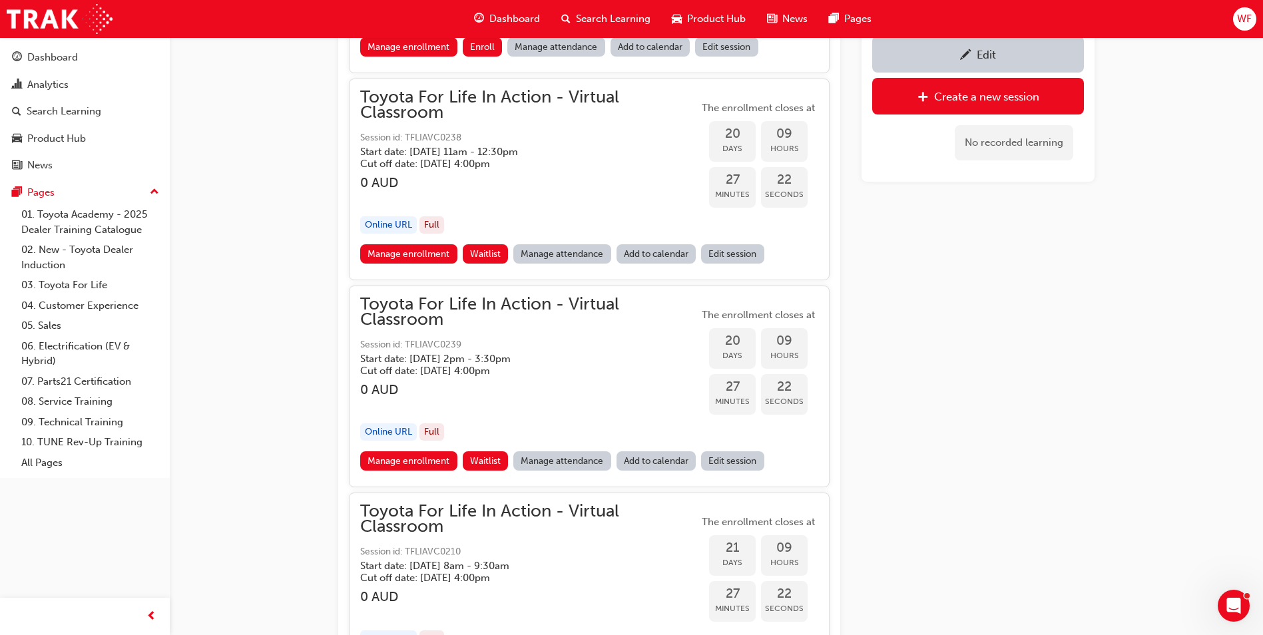
scroll to position [8099, 0]
